Goal: Transaction & Acquisition: Purchase product/service

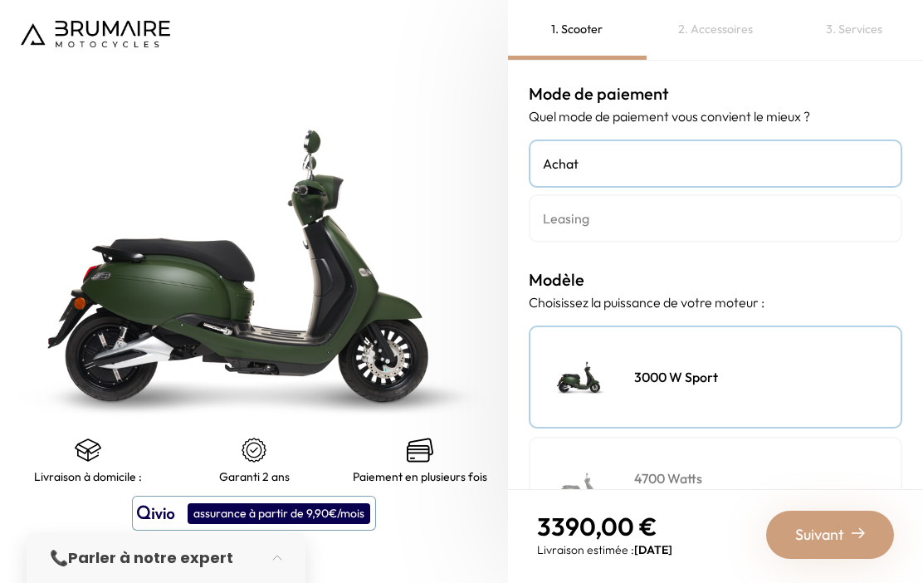
click at [88, 22] on img at bounding box center [95, 34] width 149 height 27
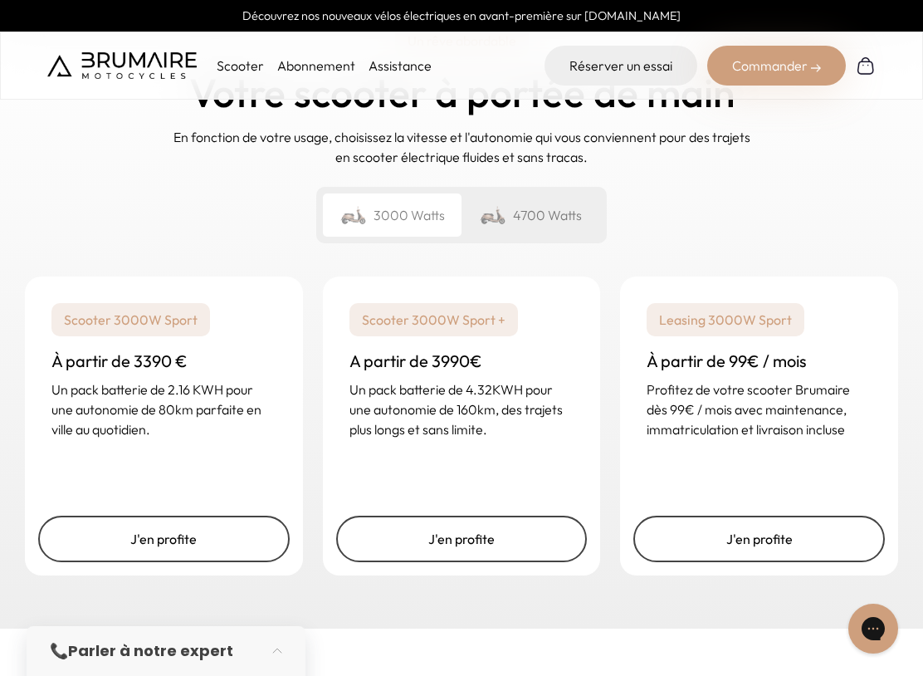
scroll to position [2443, 0]
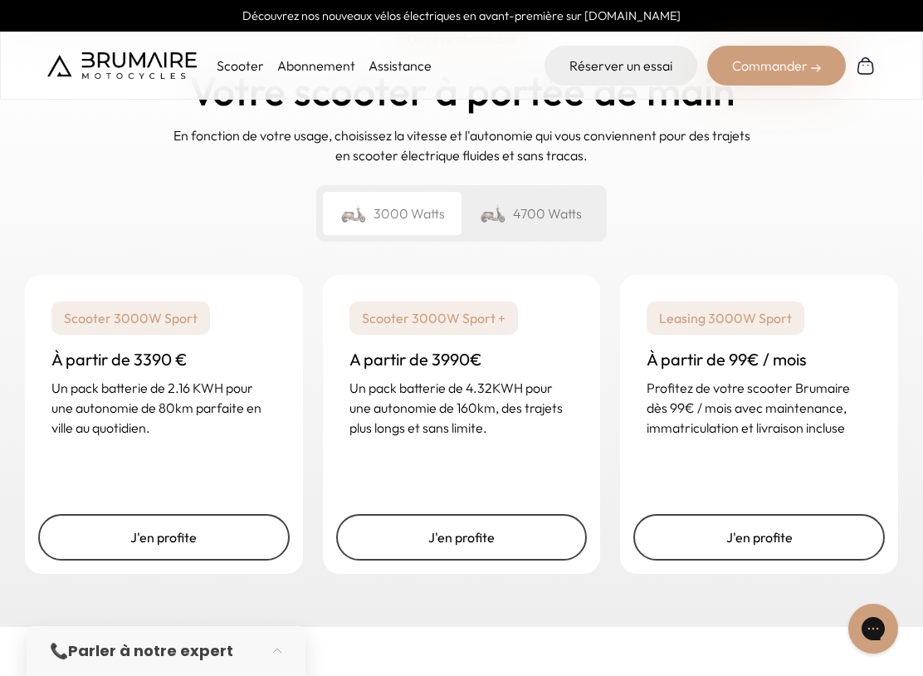
click at [784, 301] on p "Leasing 3000W Sport" at bounding box center [726, 317] width 158 height 33
click at [763, 417] on div "Leasing 3000W Sport À partir de 99€ / mois Profitez de votre scooter Brumaire d…" at bounding box center [759, 369] width 278 height 189
click at [757, 514] on link "J'en profite" at bounding box center [758, 537] width 251 height 46
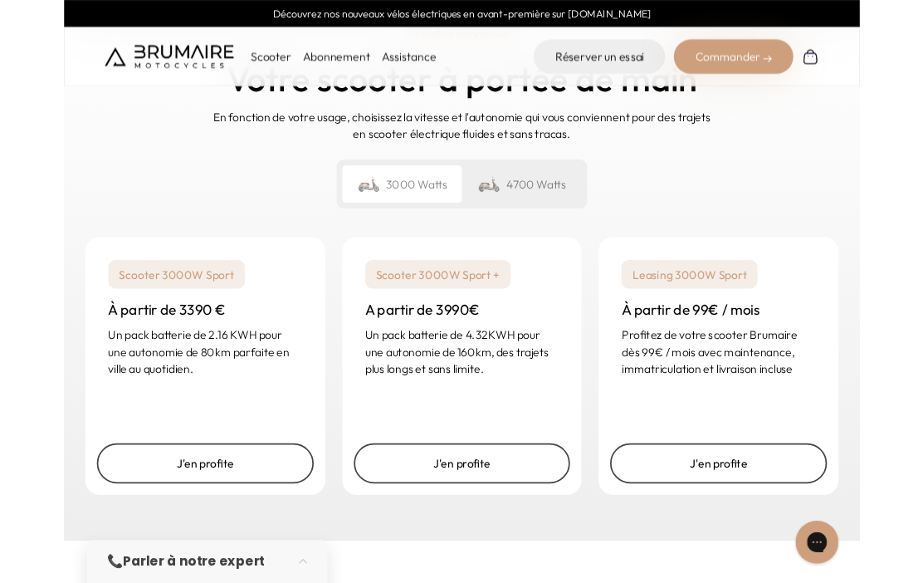
scroll to position [2489, 0]
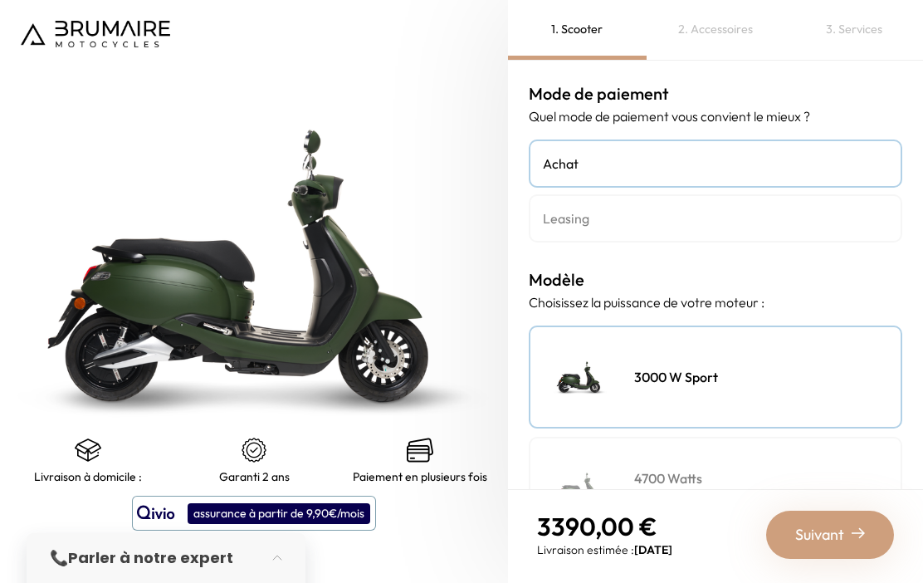
click at [787, 217] on h4 "Leasing" at bounding box center [715, 218] width 345 height 20
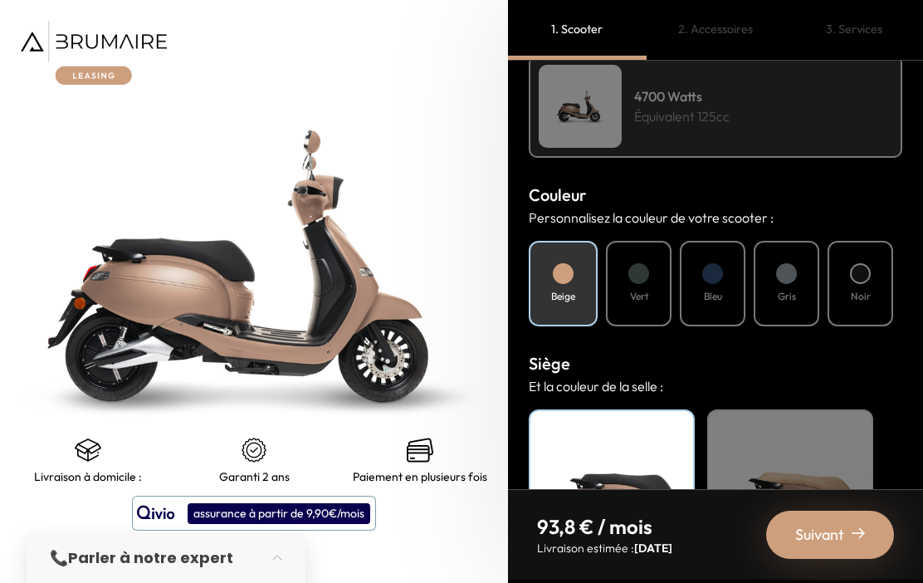
scroll to position [495, 0]
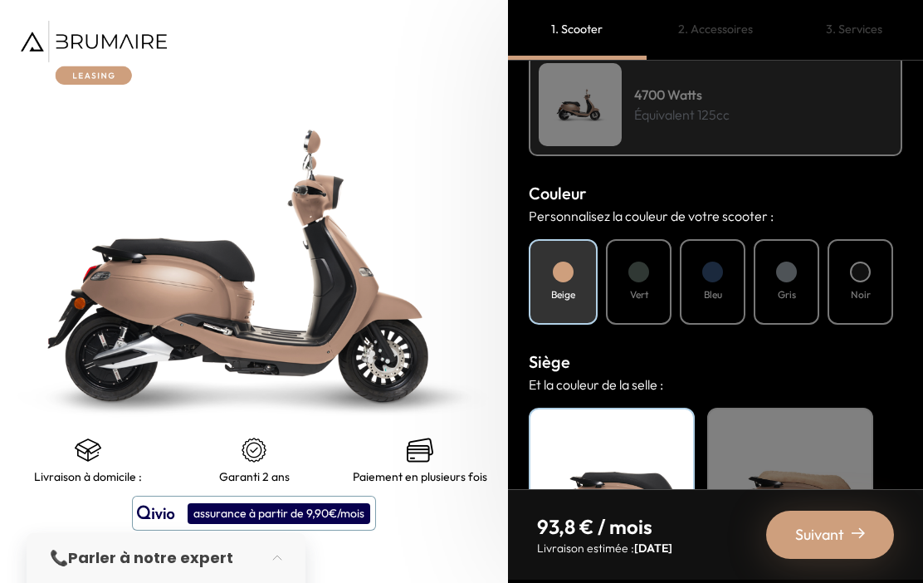
click at [656, 289] on div "Vert" at bounding box center [639, 281] width 66 height 85
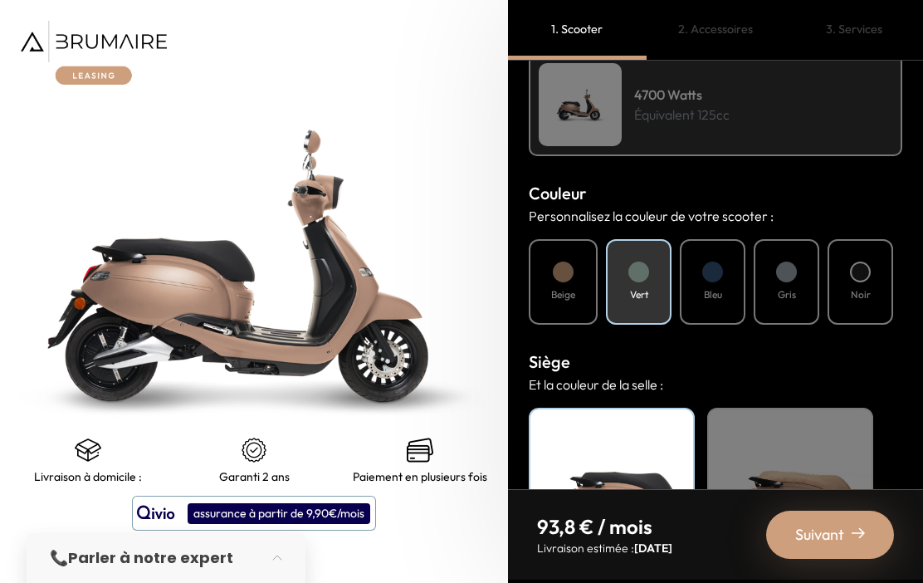
click at [715, 293] on h4 "Bleu" at bounding box center [713, 294] width 18 height 15
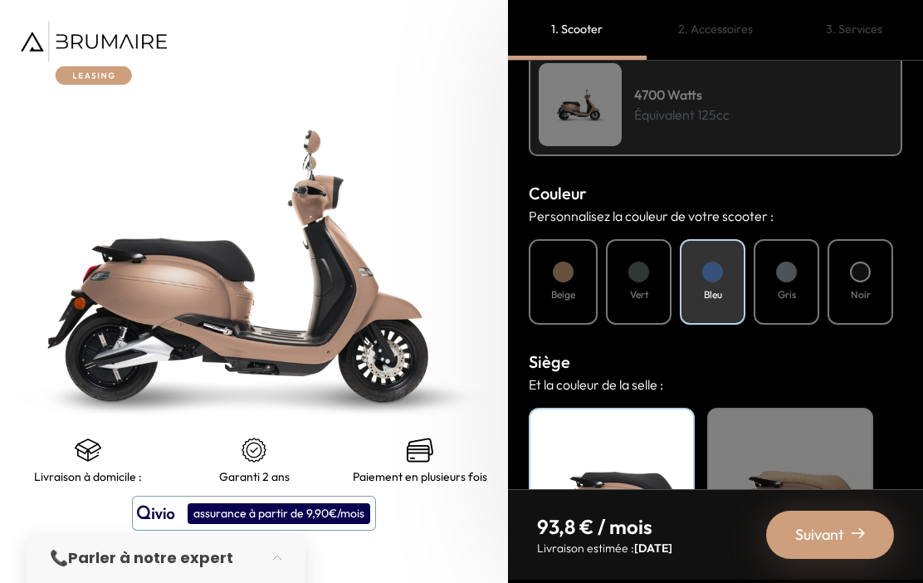
click at [793, 283] on div "Gris" at bounding box center [787, 281] width 66 height 85
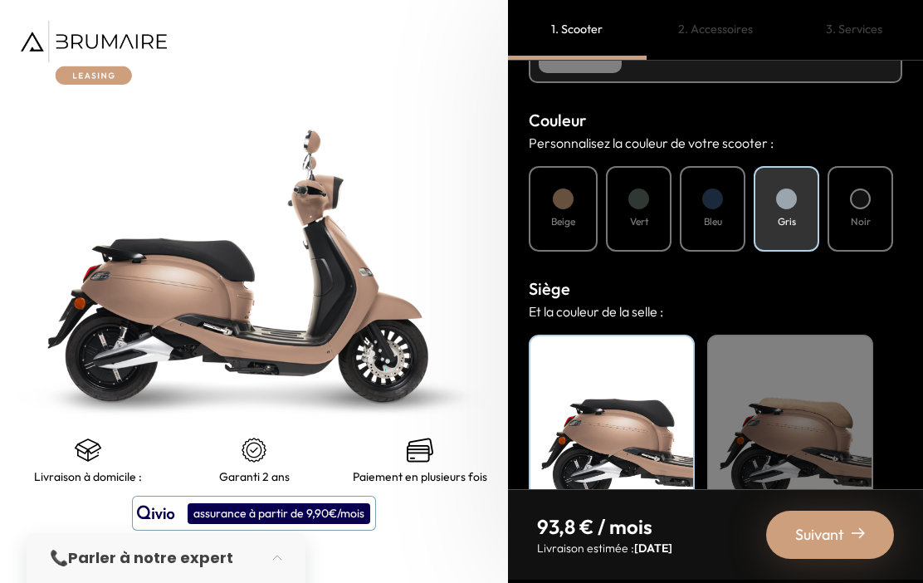
scroll to position [559, 0]
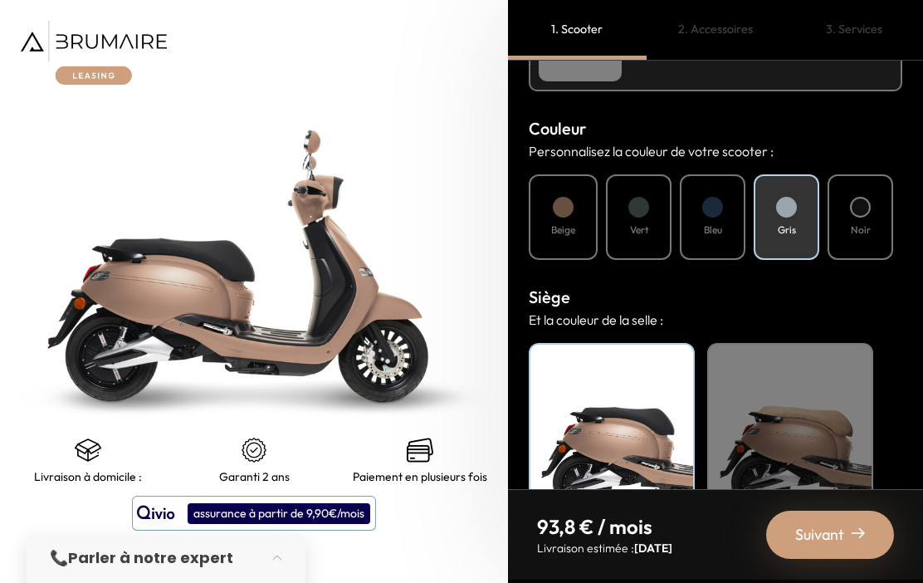
click at [865, 220] on div "Noir" at bounding box center [860, 216] width 66 height 85
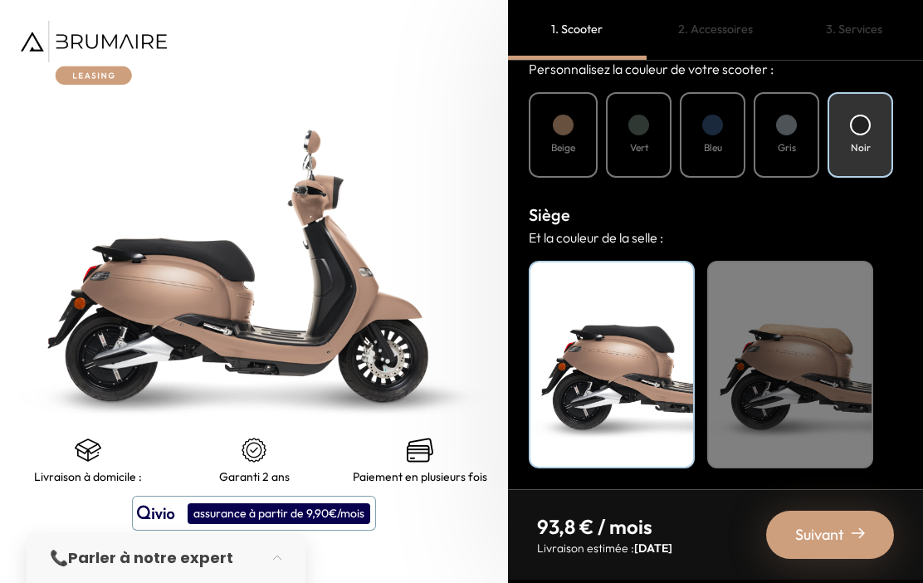
scroll to position [642, 0]
click at [801, 350] on div "Beige" at bounding box center [790, 364] width 166 height 207
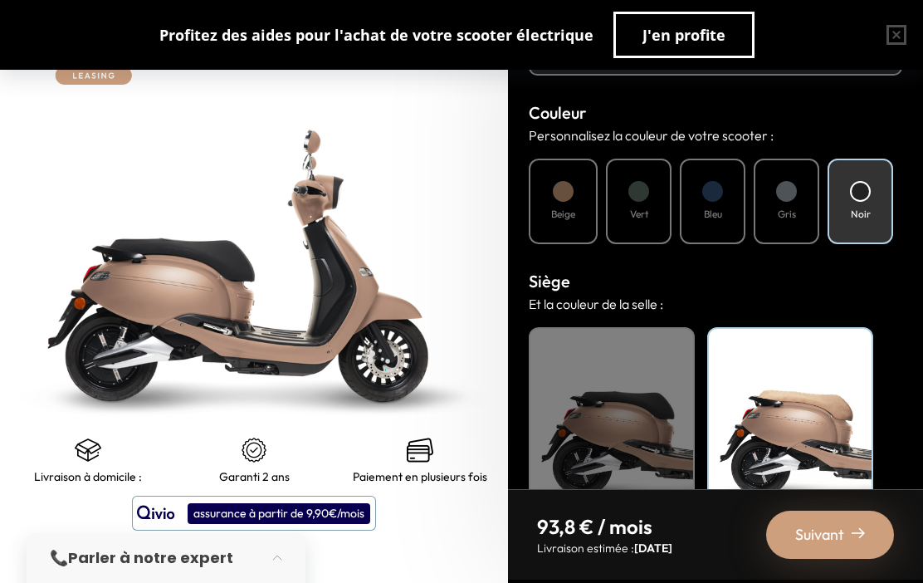
scroll to position [579, 0]
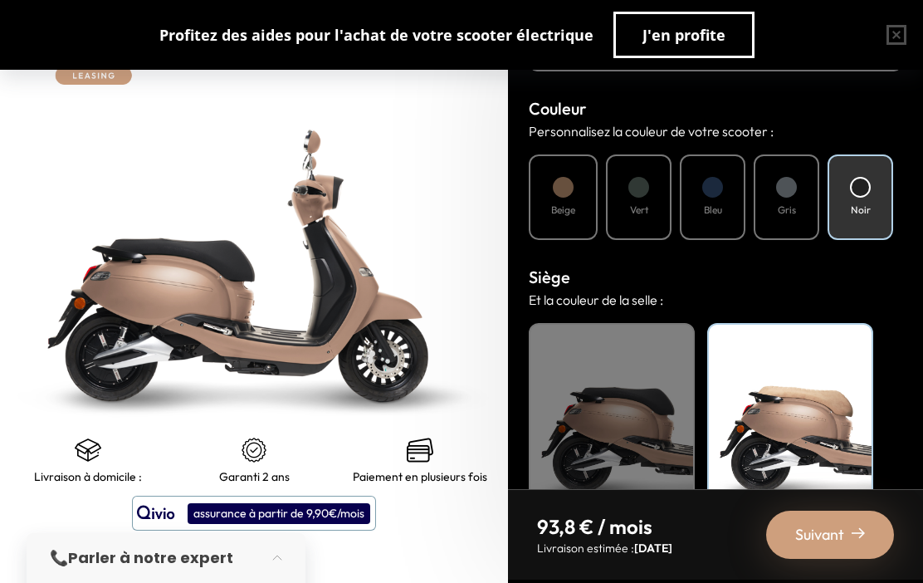
click at [639, 209] on h4 "Vert" at bounding box center [639, 210] width 18 height 15
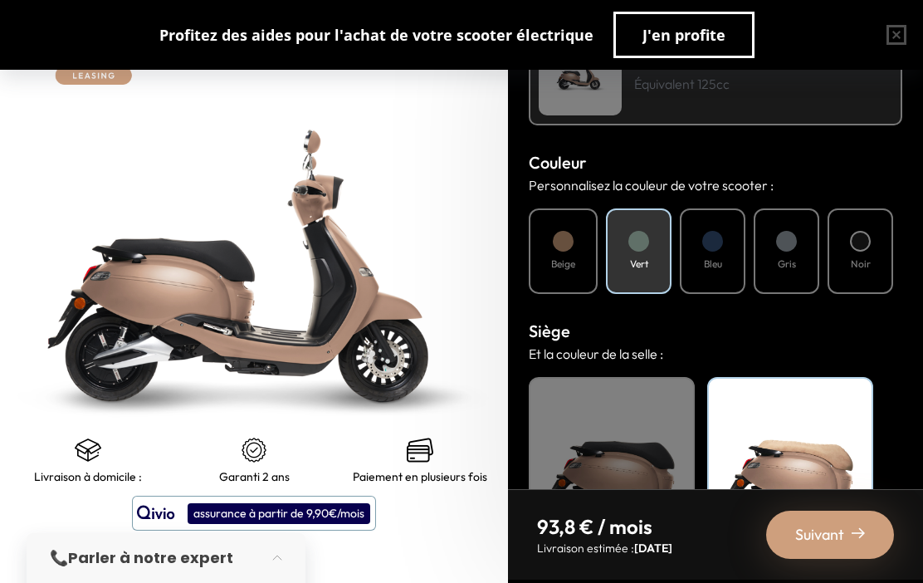
scroll to position [525, 0]
click at [575, 249] on div "Beige" at bounding box center [563, 251] width 69 height 85
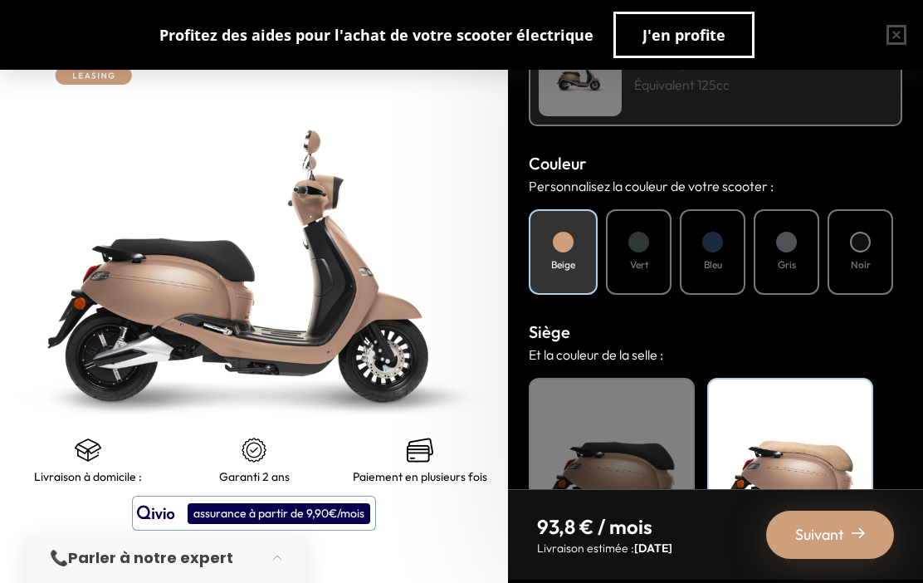
click at [722, 245] on div at bounding box center [712, 242] width 21 height 21
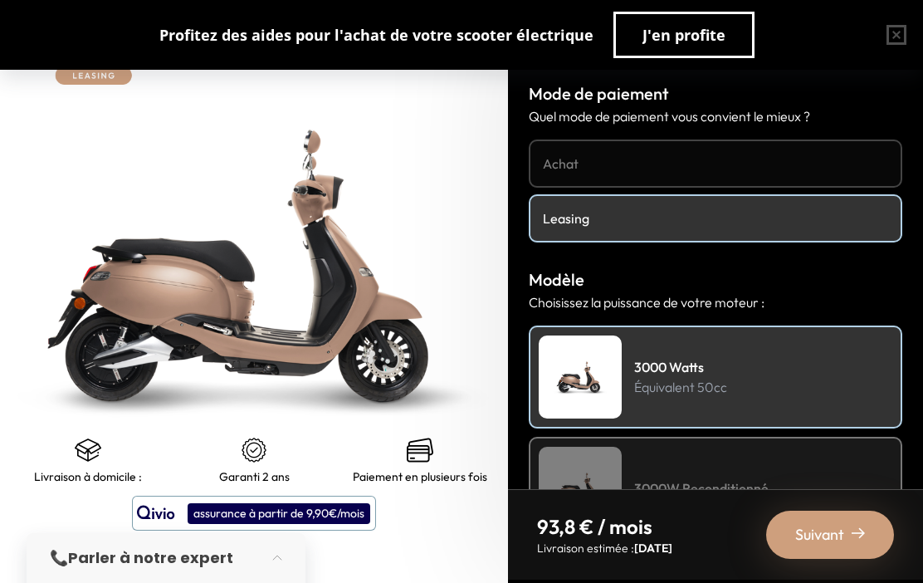
scroll to position [0, 0]
